Goal: Transaction & Acquisition: Purchase product/service

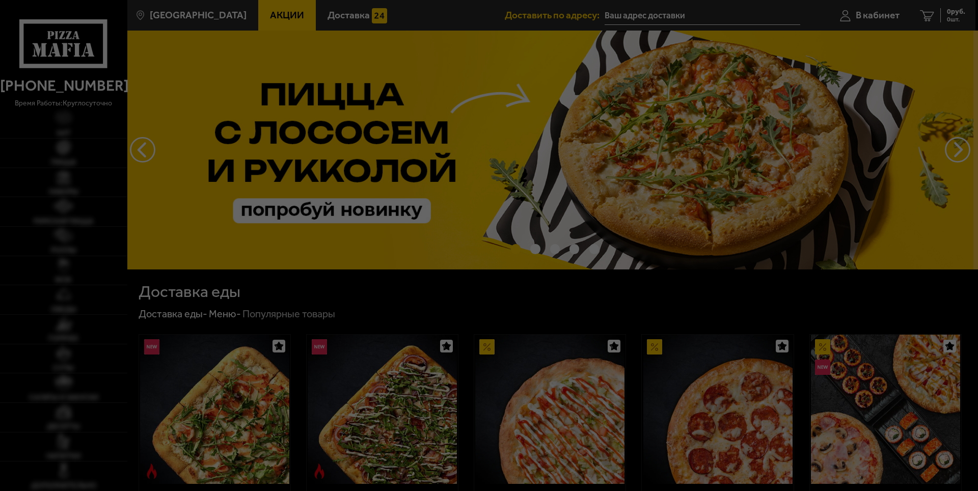
type input "[STREET_ADDRESS]"
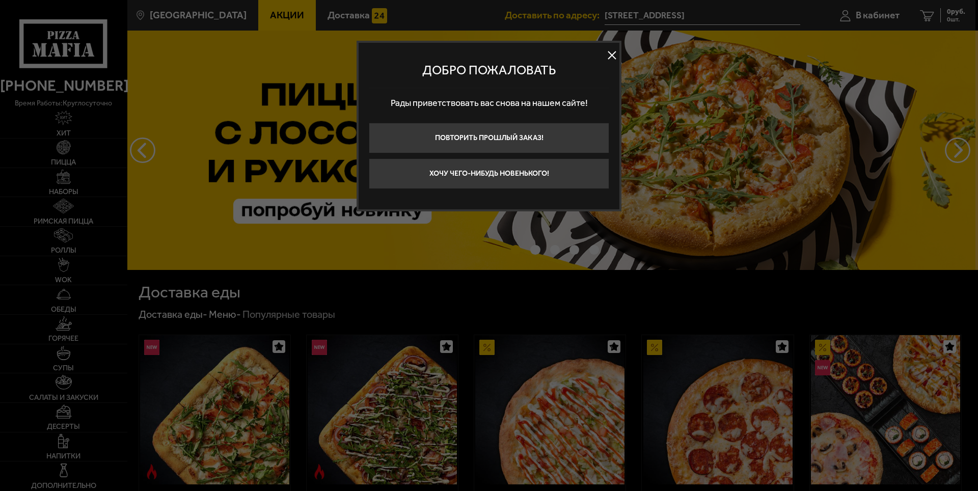
click at [862, 16] on div at bounding box center [489, 245] width 978 height 491
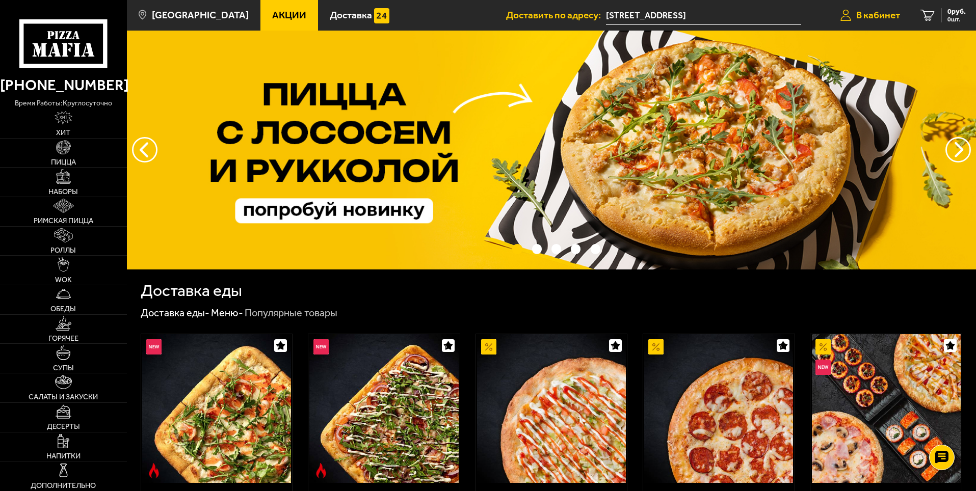
click at [866, 13] on span "В кабинет" at bounding box center [878, 15] width 44 height 10
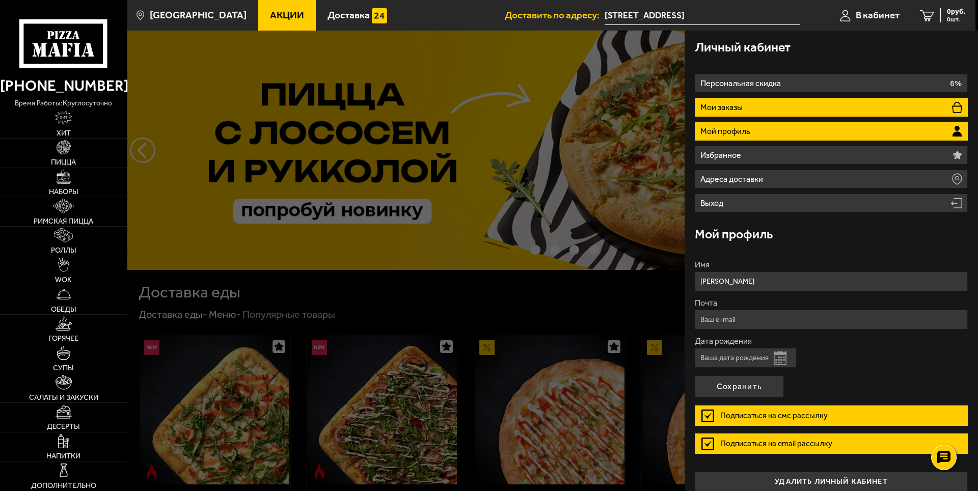
click at [764, 107] on li "Мои заказы" at bounding box center [831, 107] width 273 height 19
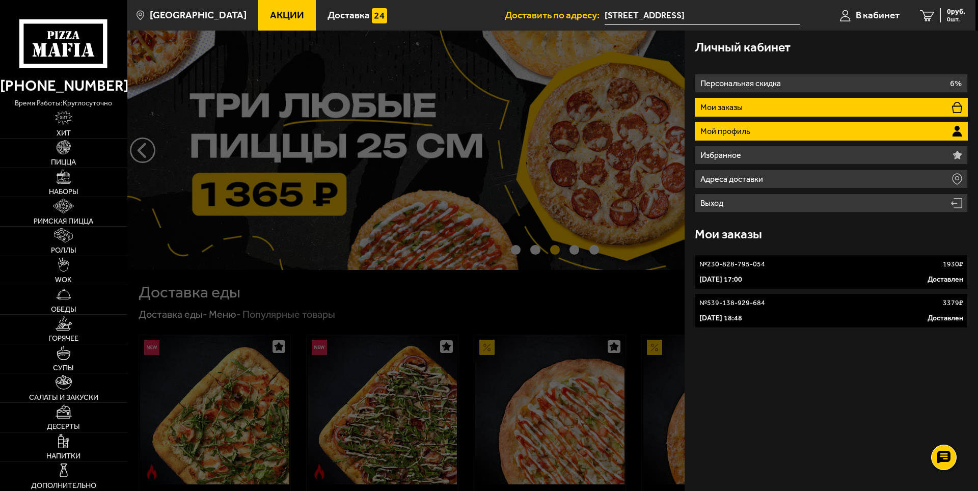
click at [748, 132] on p "Мой профиль" at bounding box center [727, 131] width 52 height 8
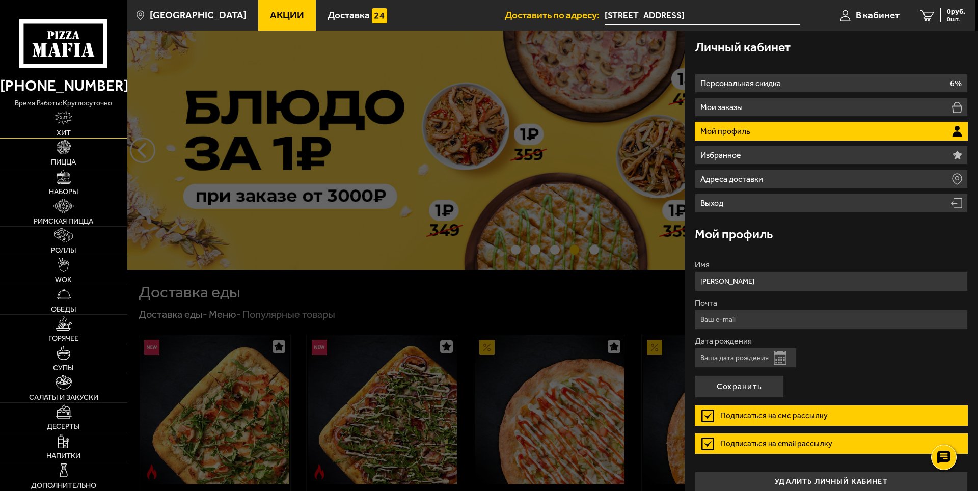
click at [69, 128] on link "Хит" at bounding box center [63, 123] width 127 height 29
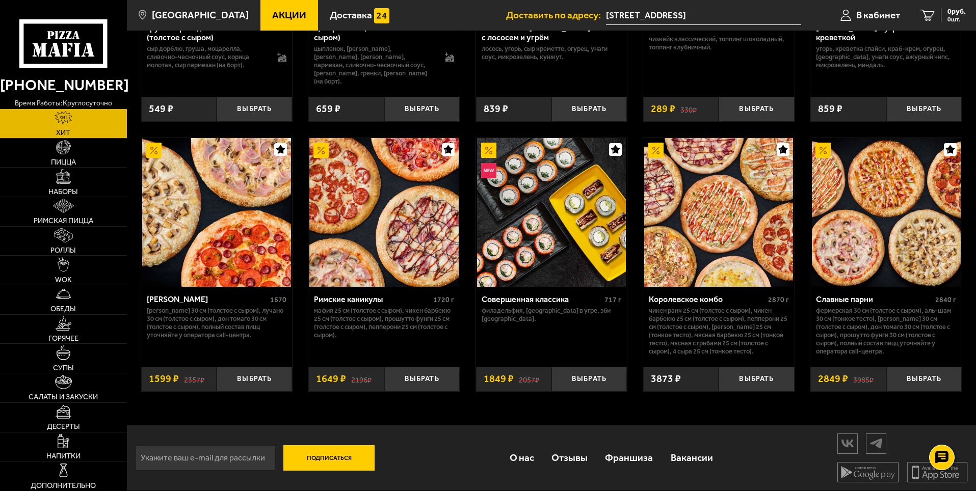
scroll to position [505, 0]
click at [89, 291] on link "Обеды" at bounding box center [63, 299] width 127 height 29
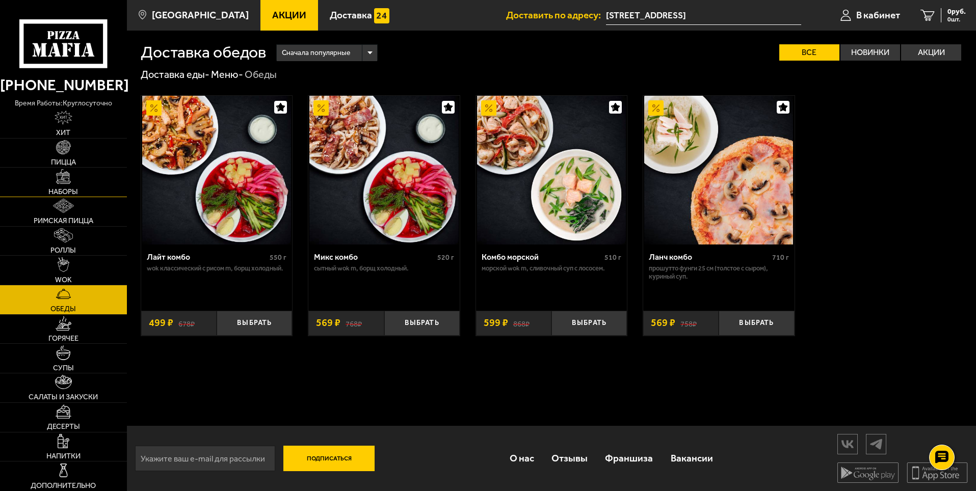
click at [65, 184] on link "Наборы" at bounding box center [63, 182] width 127 height 29
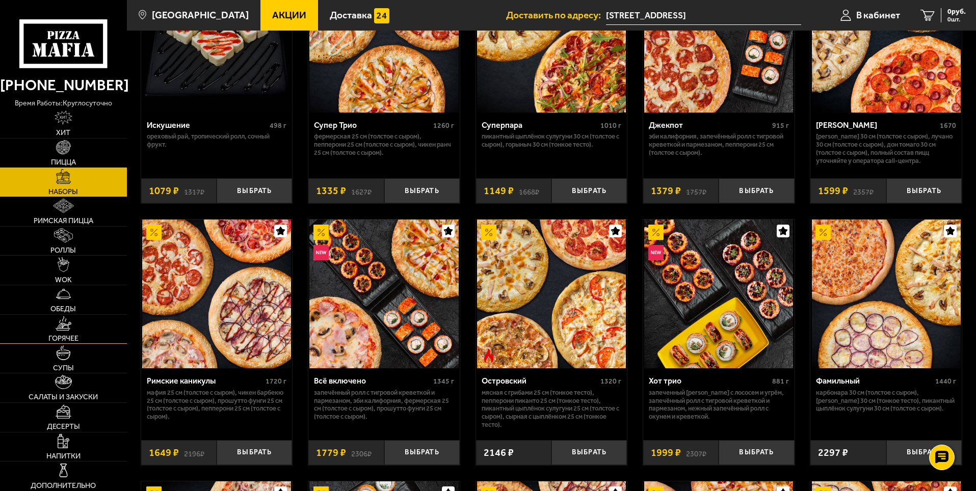
scroll to position [662, 0]
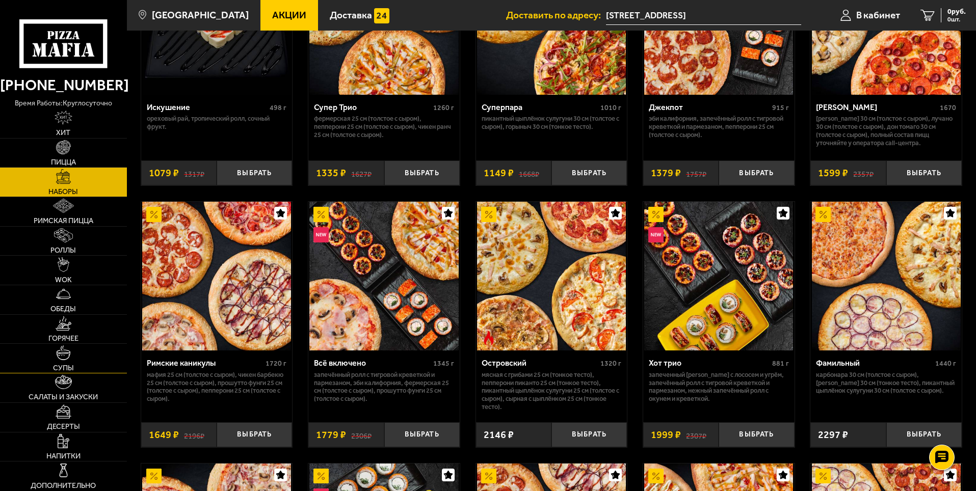
click at [66, 364] on span "Супы" at bounding box center [63, 367] width 21 height 7
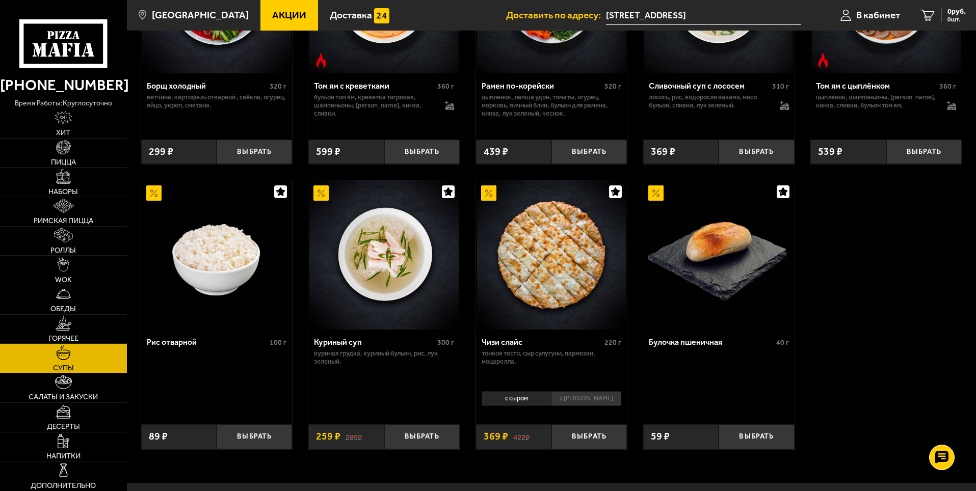
scroll to position [306, 0]
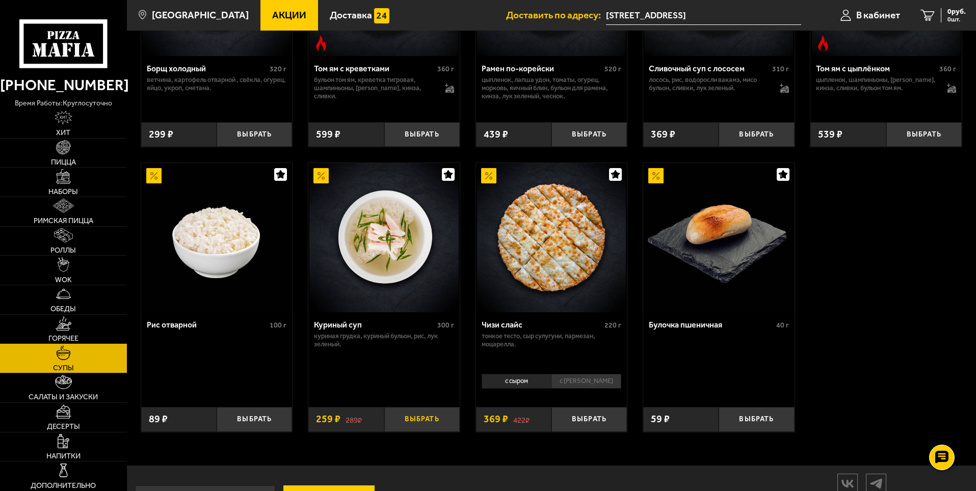
click at [416, 420] on button "Выбрать" at bounding box center [421, 419] width 75 height 25
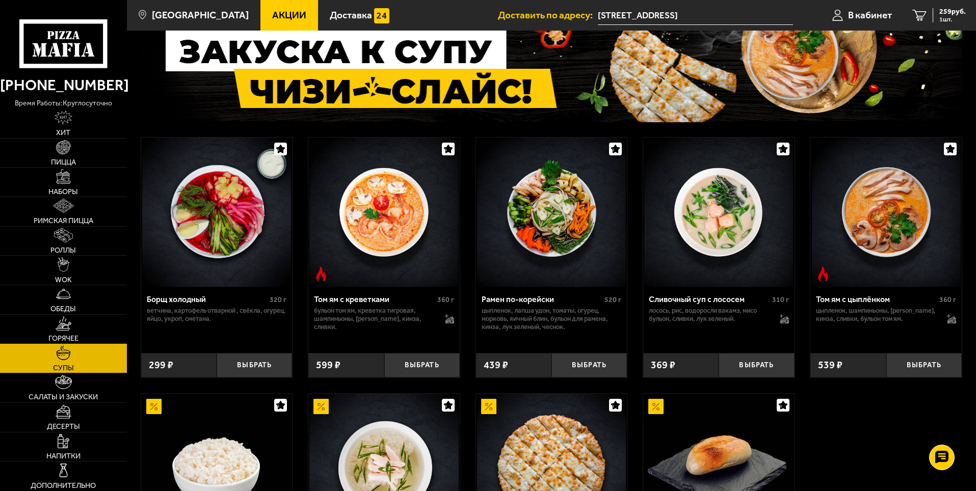
scroll to position [51, 0]
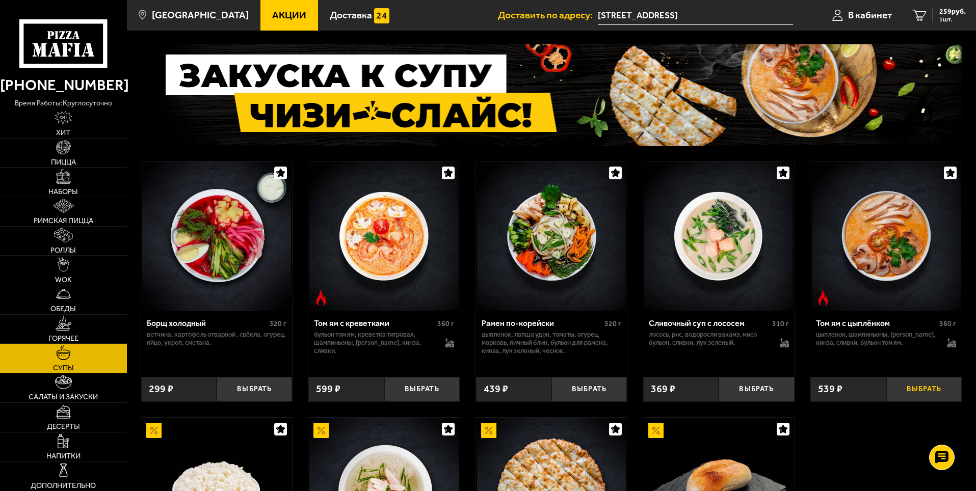
click at [922, 384] on button "Выбрать" at bounding box center [923, 389] width 75 height 25
click at [73, 326] on link "Горячее" at bounding box center [63, 329] width 127 height 29
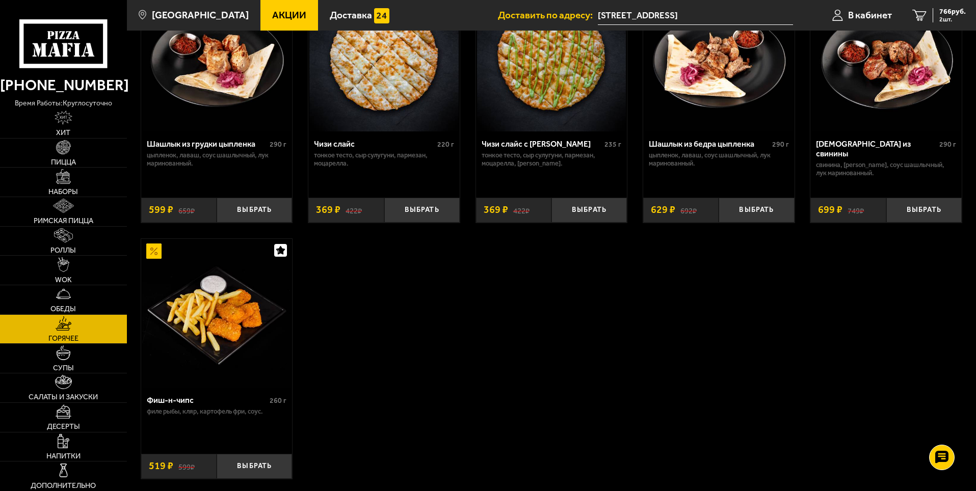
scroll to position [713, 0]
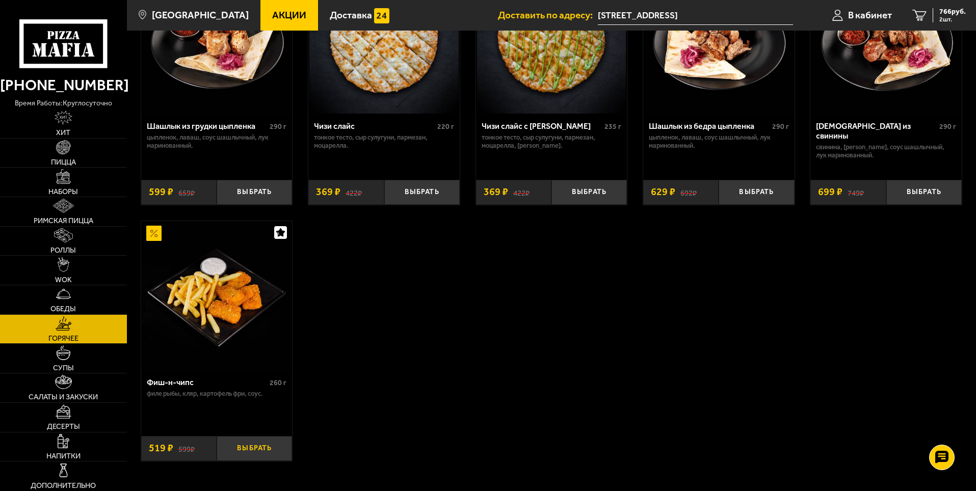
click at [262, 455] on button "Выбрать" at bounding box center [254, 448] width 75 height 25
click at [287, 458] on button "+" at bounding box center [279, 448] width 25 height 25
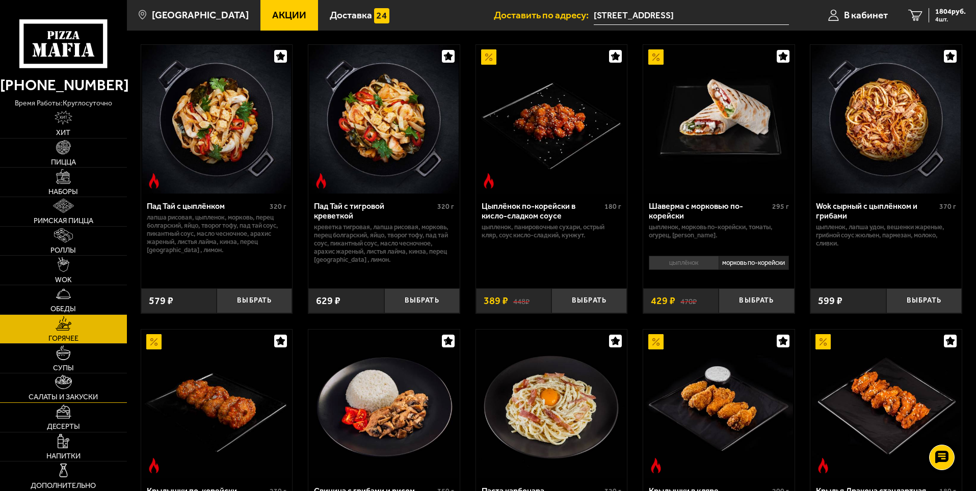
scroll to position [102, 0]
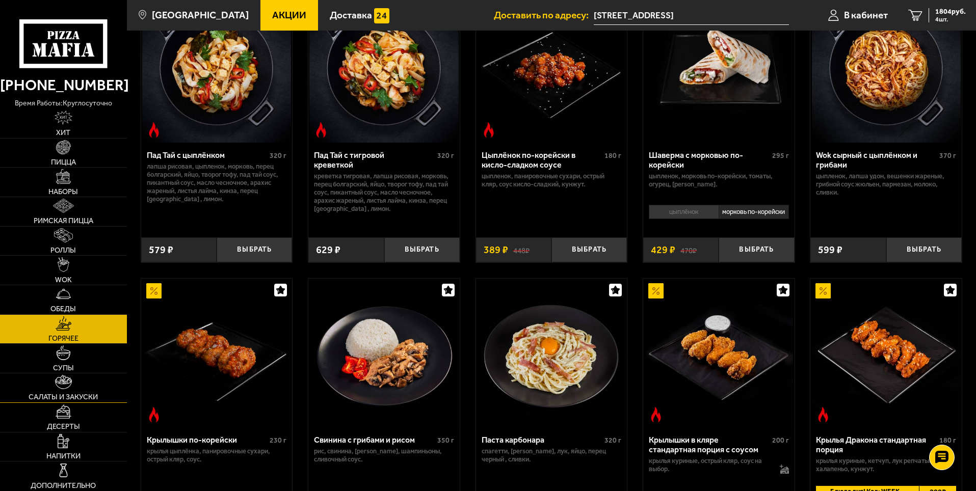
click at [71, 384] on img at bounding box center [63, 382] width 16 height 14
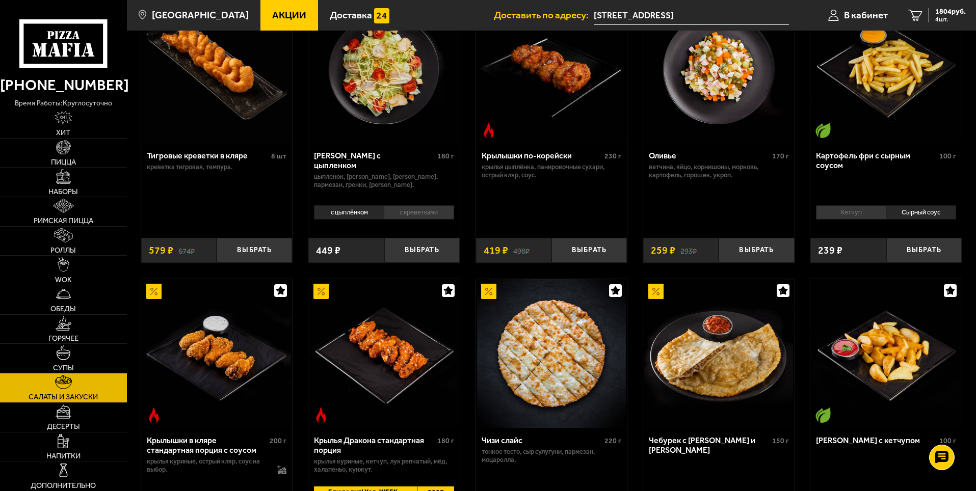
scroll to position [51, 0]
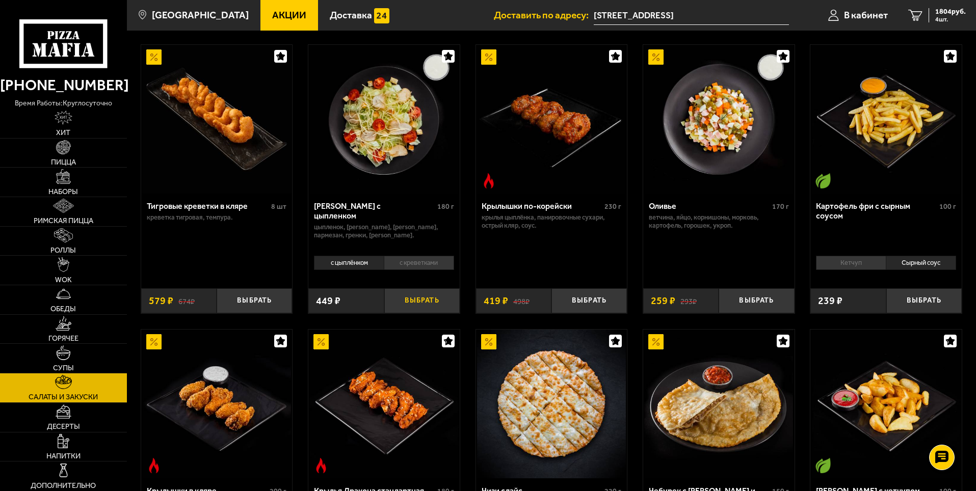
click at [421, 301] on button "Выбрать" at bounding box center [421, 300] width 75 height 25
click at [447, 304] on button "+" at bounding box center [446, 300] width 25 height 25
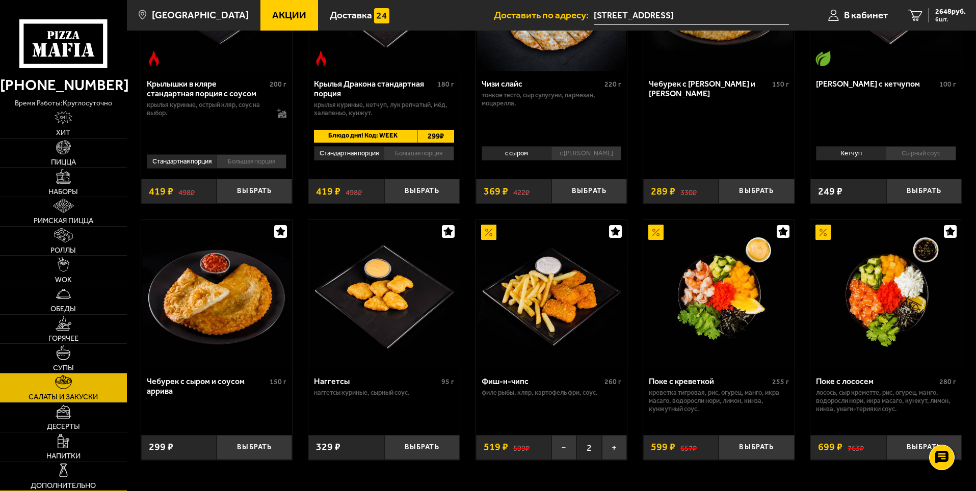
scroll to position [459, 0]
click at [75, 471] on link "Дополнительно" at bounding box center [63, 476] width 127 height 29
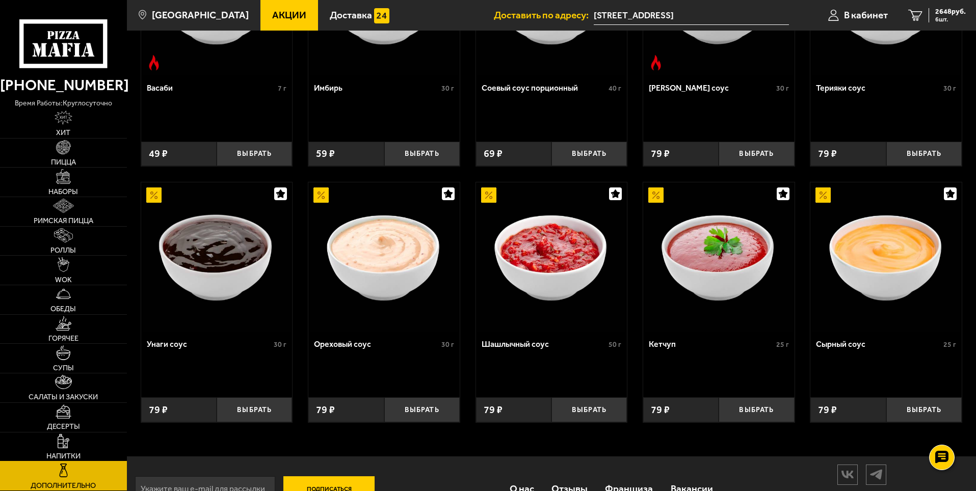
scroll to position [408, 0]
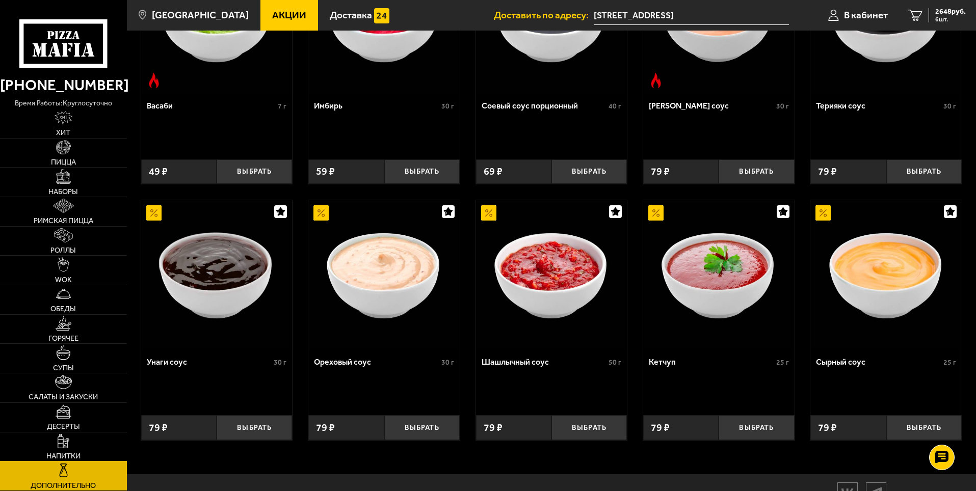
click at [54, 442] on link "Напитки" at bounding box center [63, 447] width 127 height 29
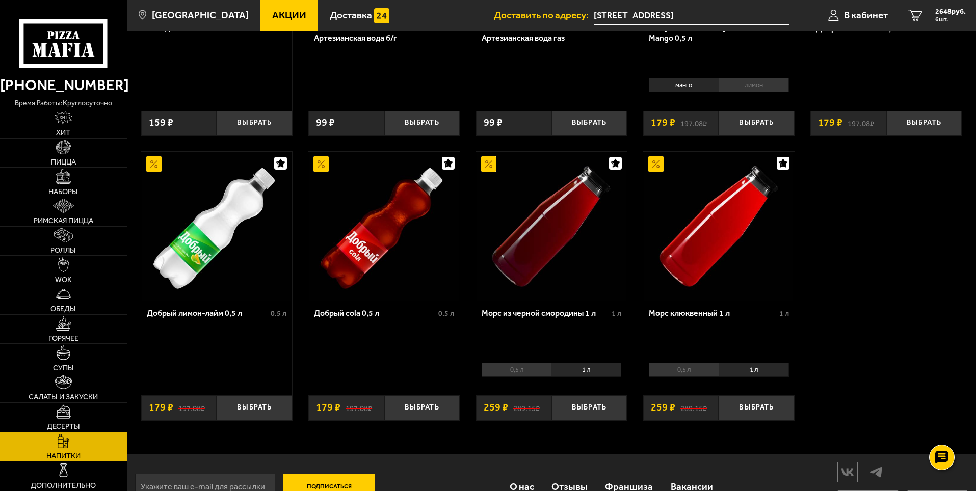
scroll to position [509, 0]
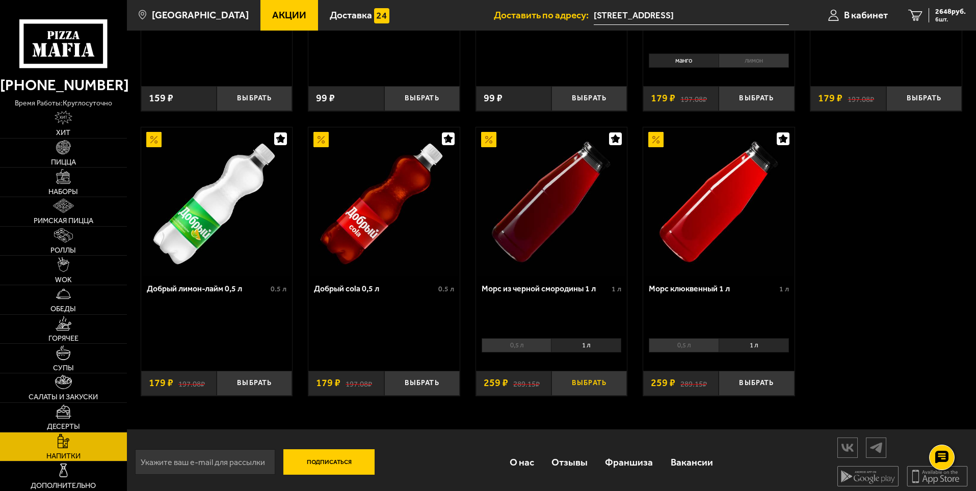
click at [591, 386] on button "Выбрать" at bounding box center [588, 383] width 75 height 25
click at [758, 393] on button "Выбрать" at bounding box center [755, 383] width 75 height 25
click at [947, 19] on span "8 шт." at bounding box center [950, 19] width 31 height 6
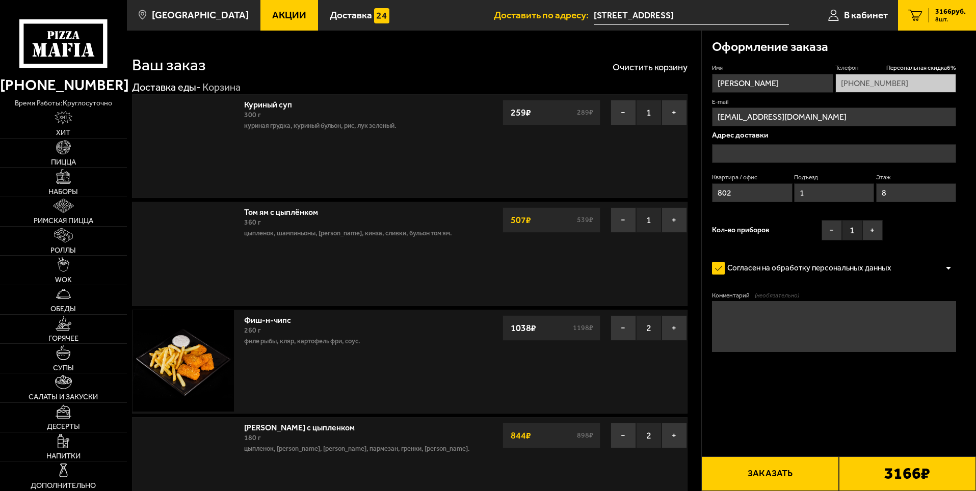
type input "[STREET_ADDRESS]"
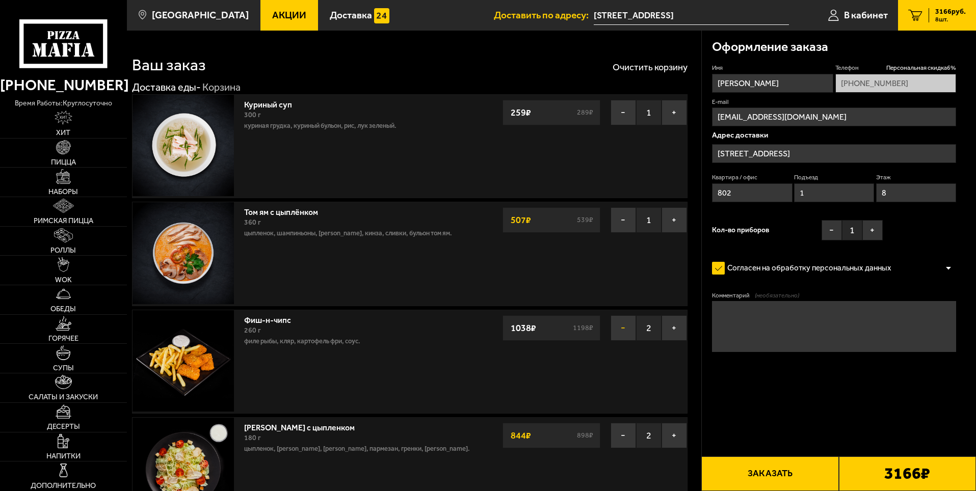
click at [618, 334] on button "−" at bounding box center [622, 327] width 25 height 25
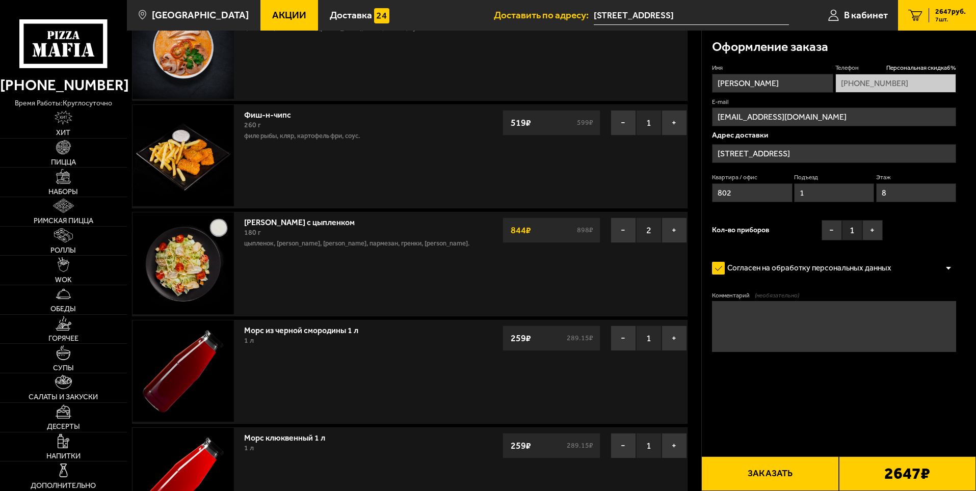
scroll to position [255, 0]
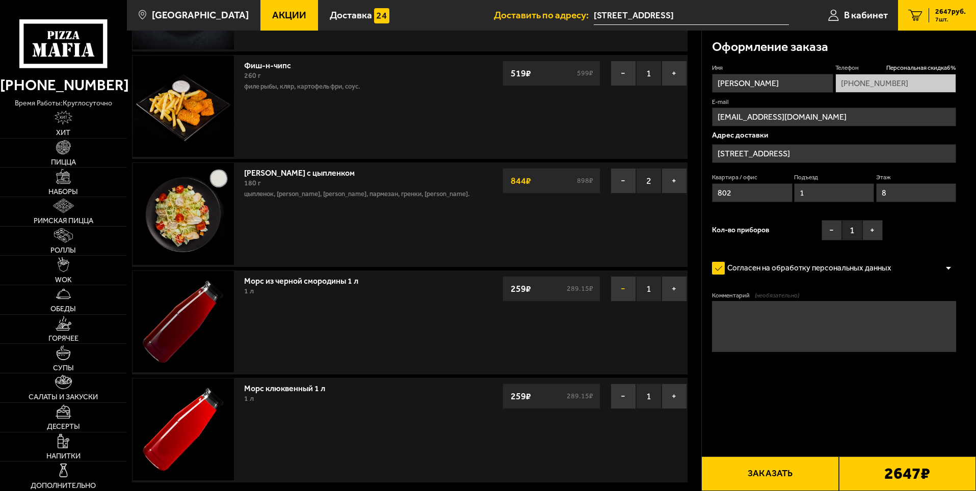
click at [622, 290] on button "−" at bounding box center [622, 288] width 25 height 25
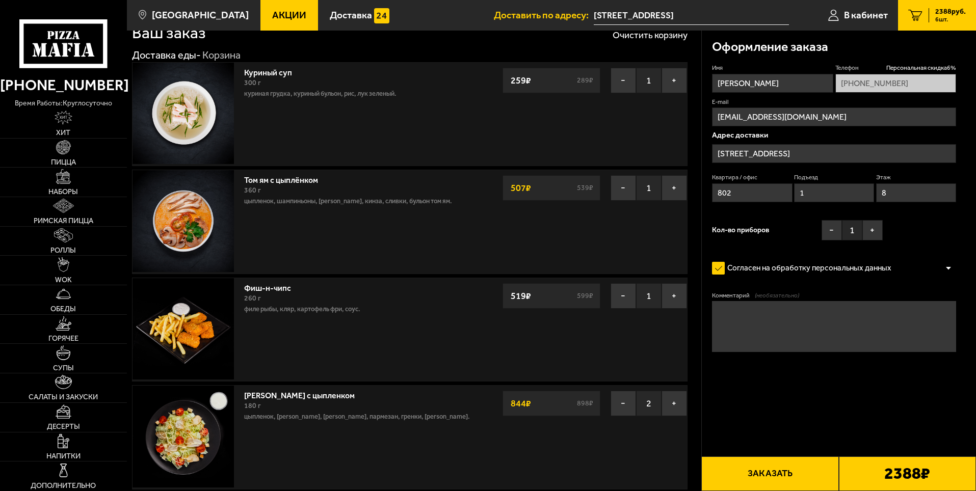
scroll to position [0, 0]
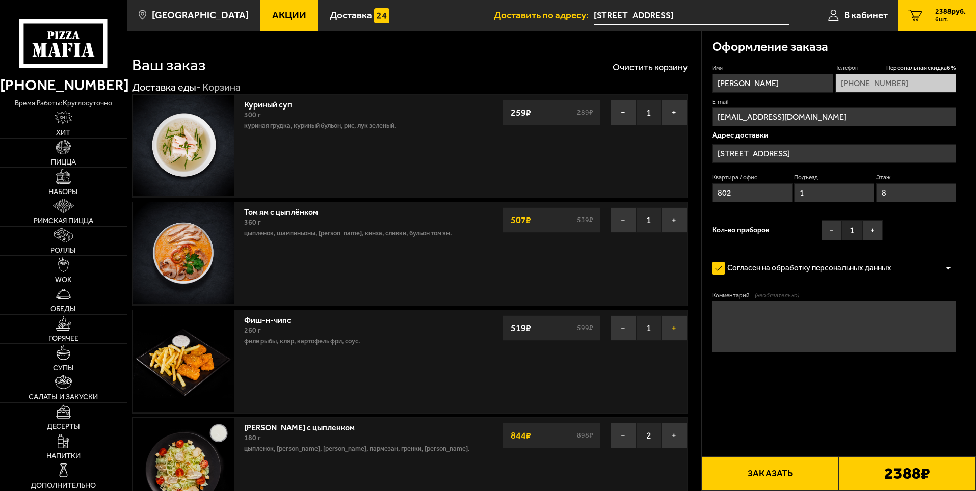
click at [666, 331] on button "+" at bounding box center [673, 327] width 25 height 25
click at [615, 328] on button "−" at bounding box center [622, 327] width 25 height 25
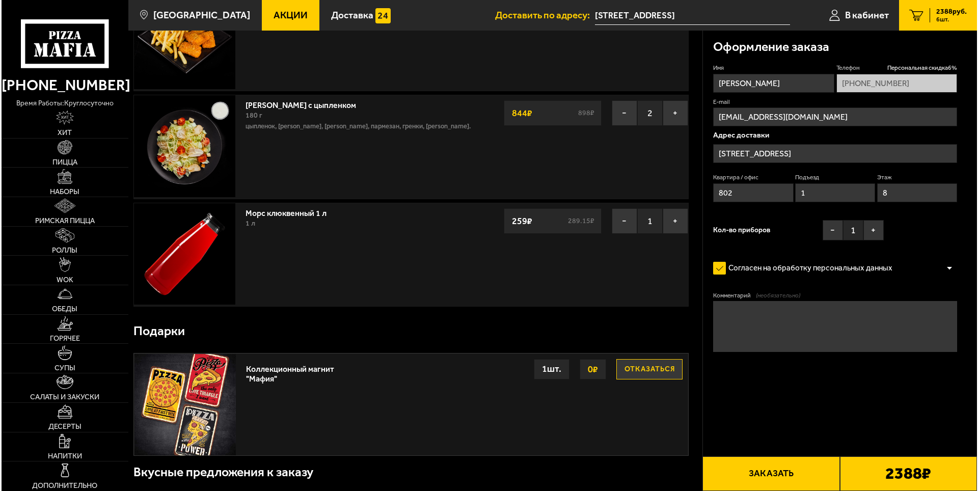
scroll to position [357, 0]
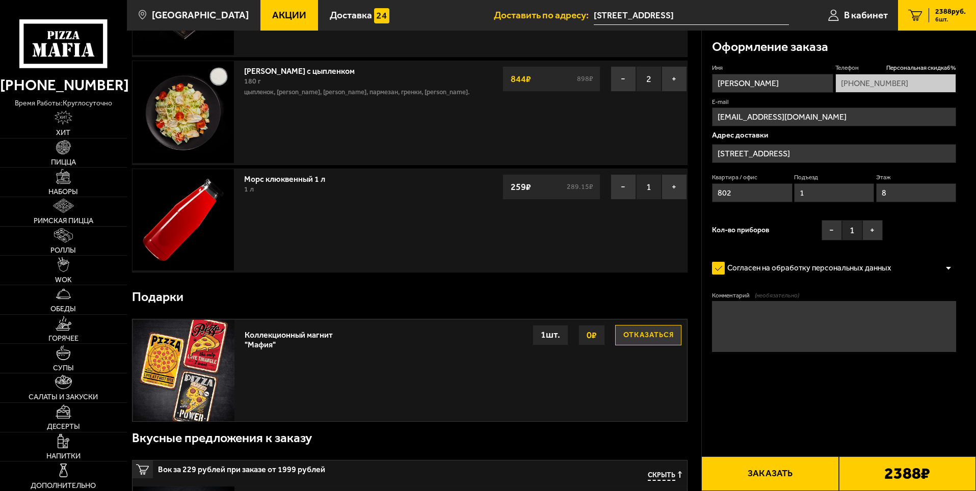
click at [779, 469] on button "Заказать" at bounding box center [769, 474] width 137 height 35
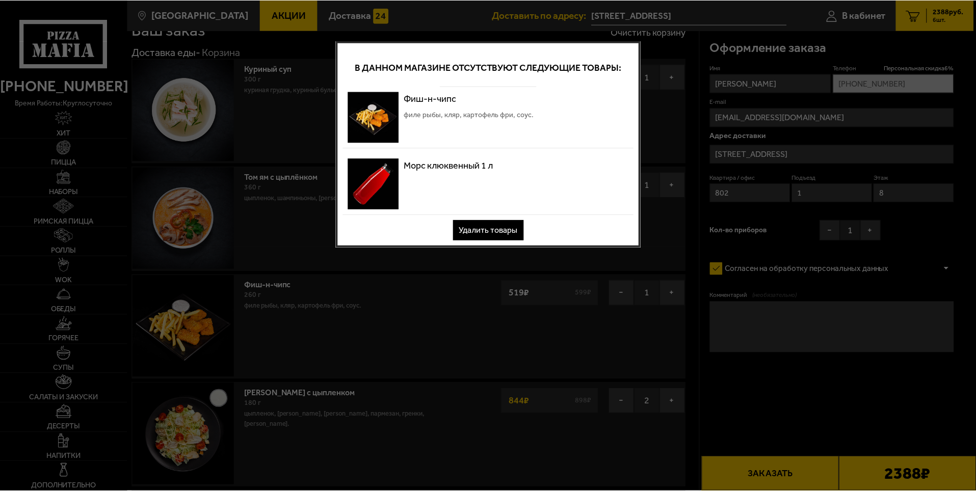
scroll to position [0, 0]
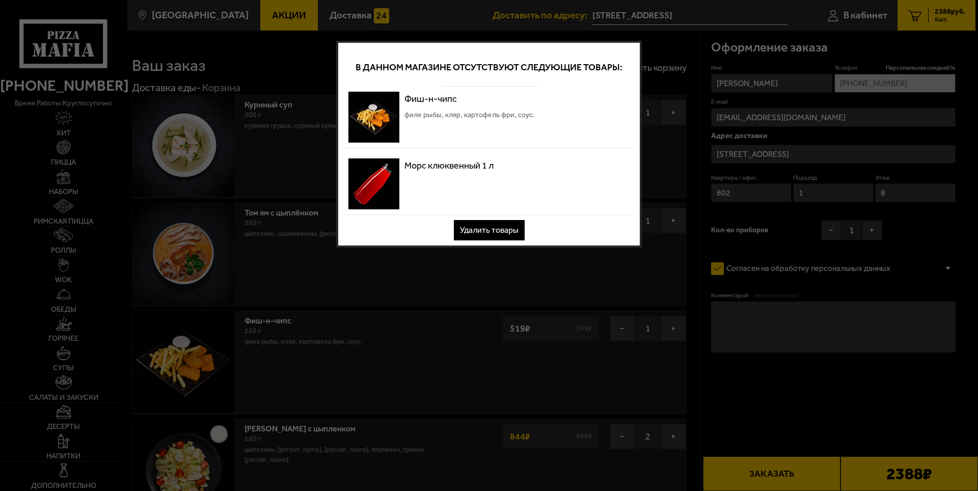
click at [506, 228] on button "Удалить товары" at bounding box center [489, 230] width 71 height 20
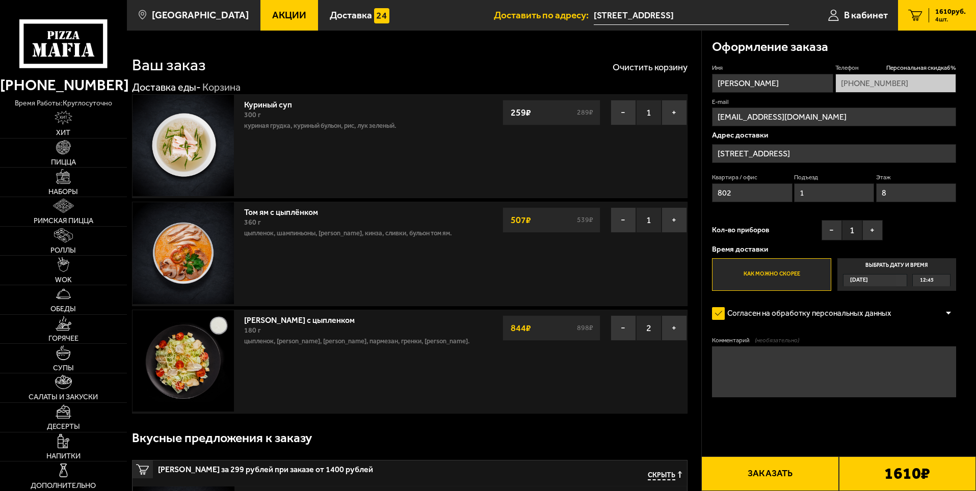
click at [764, 465] on button "Заказать" at bounding box center [769, 474] width 137 height 35
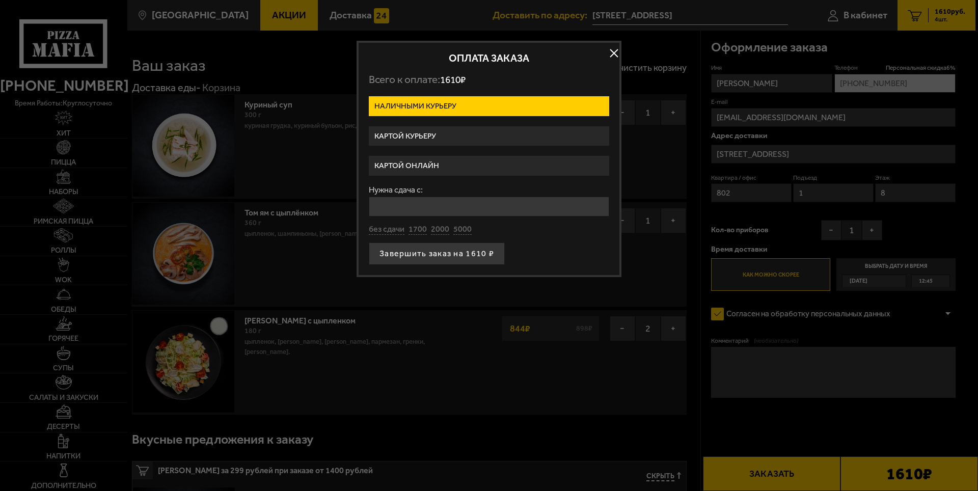
click at [469, 130] on label "Картой курьеру" at bounding box center [489, 136] width 240 height 20
click at [0, 0] on input "Картой курьеру" at bounding box center [0, 0] width 0 height 0
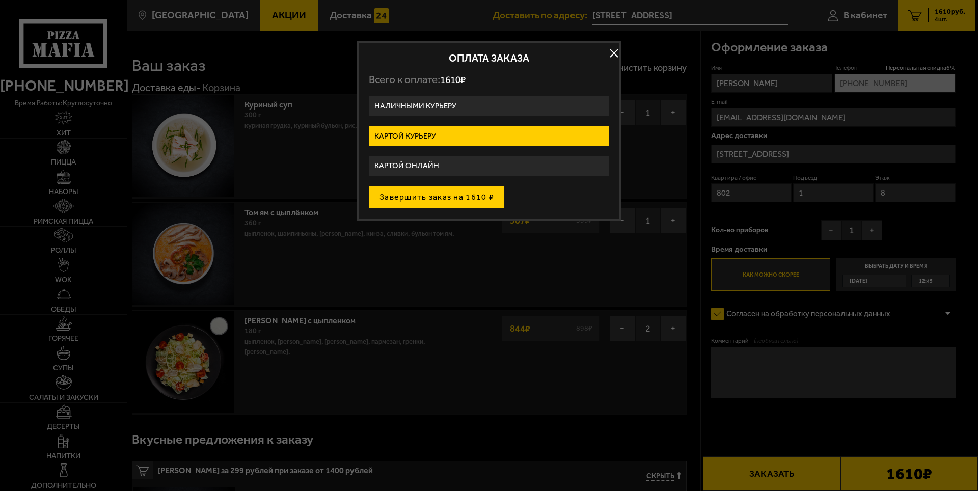
click at [431, 199] on button "Завершить заказ на 1610 ₽" at bounding box center [437, 197] width 136 height 22
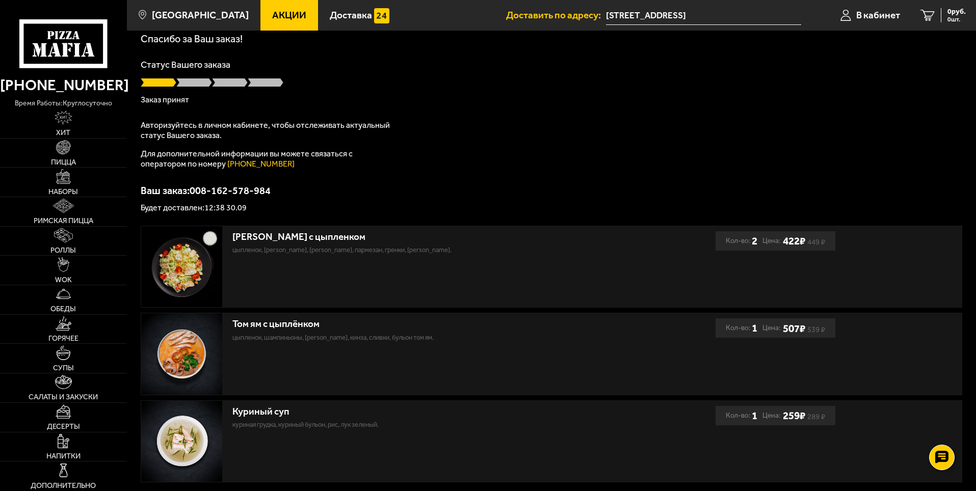
scroll to position [47, 0]
